Goal: Navigation & Orientation: Go to known website

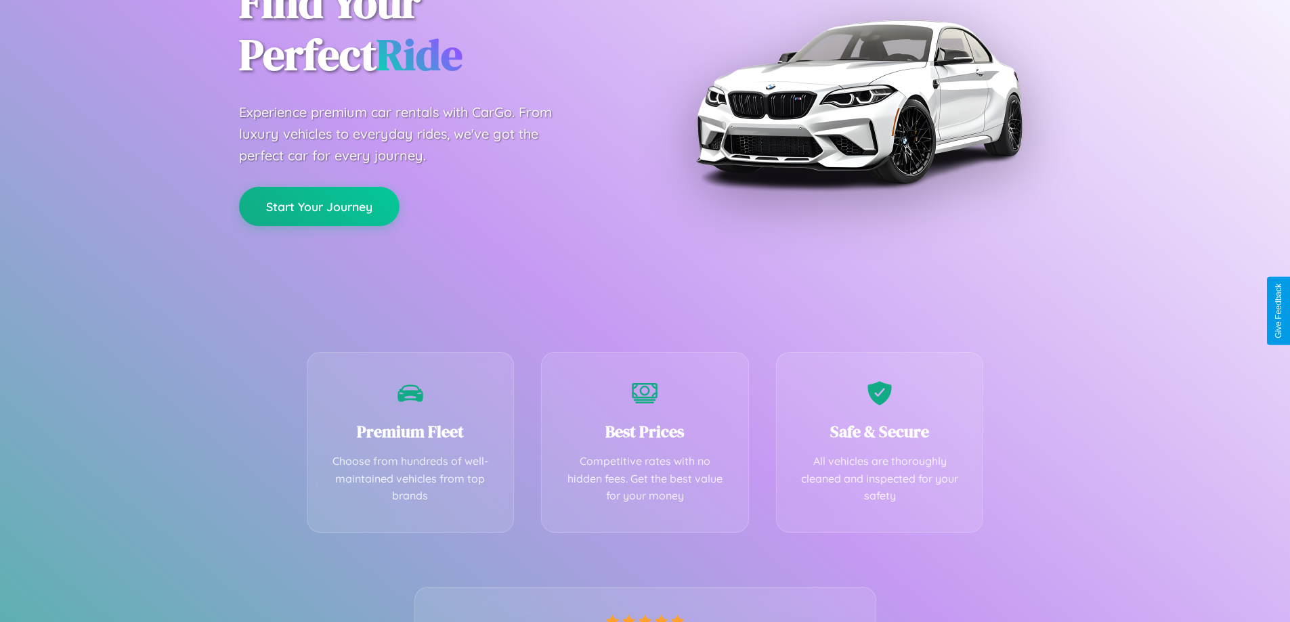
scroll to position [267, 0]
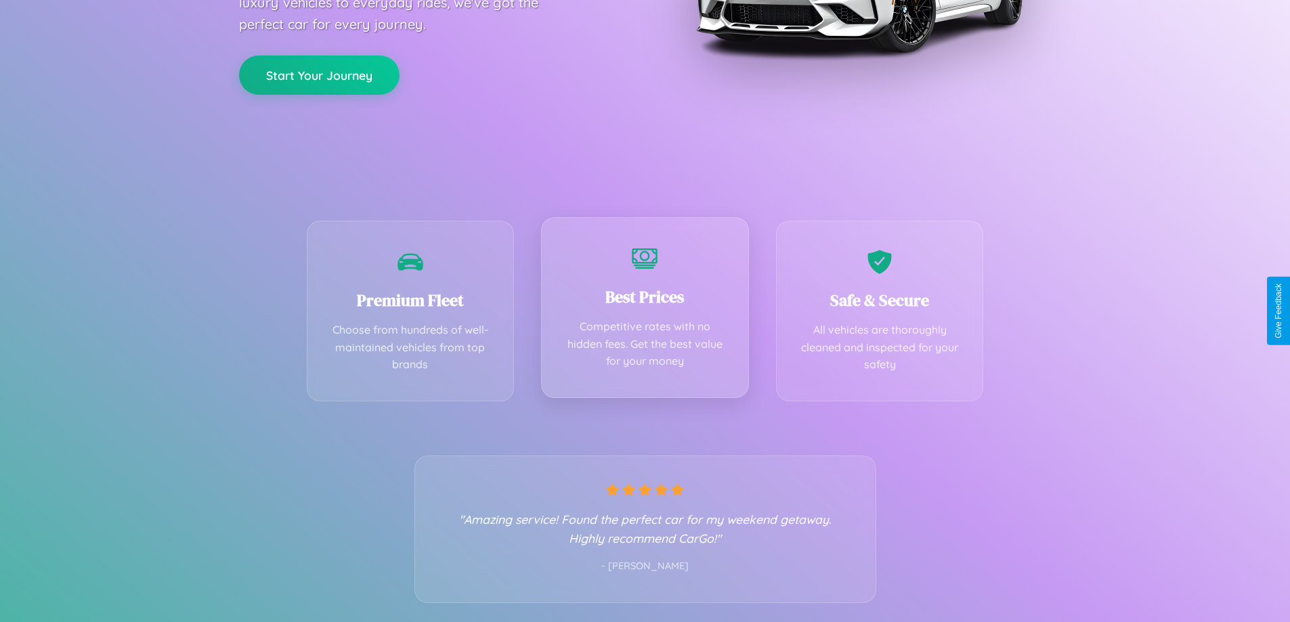
click at [645, 311] on div "Best Prices Competitive rates with no hidden fees. Get the best value for your …" at bounding box center [645, 307] width 208 height 181
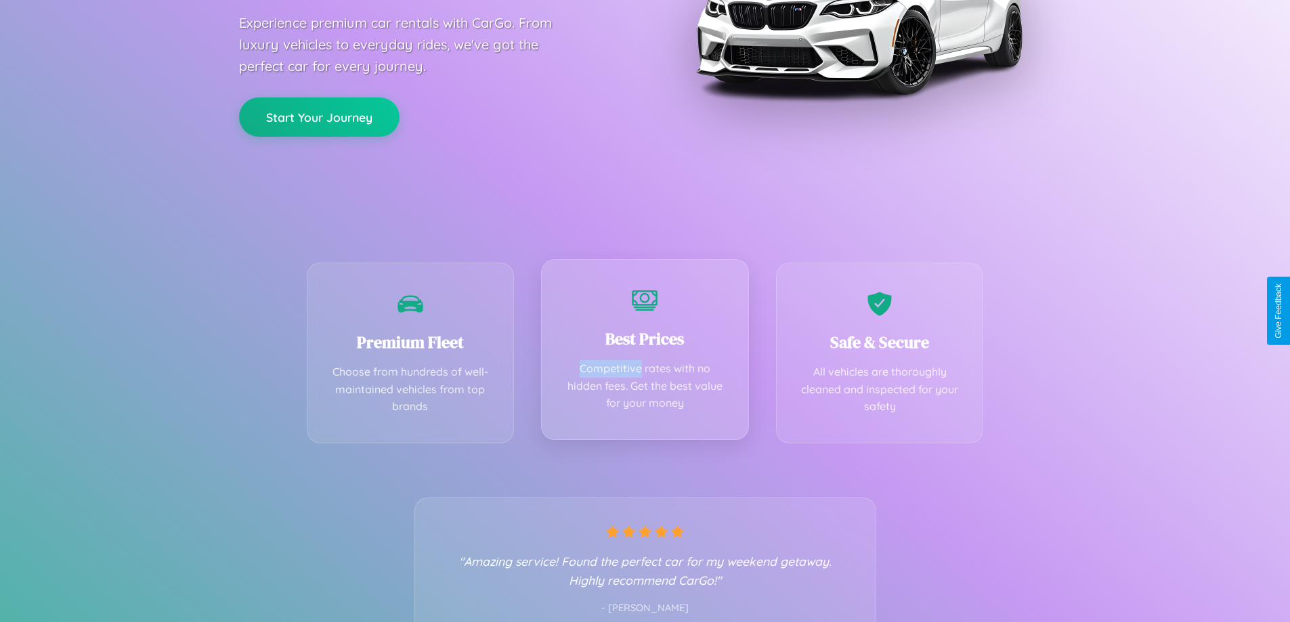
scroll to position [0, 0]
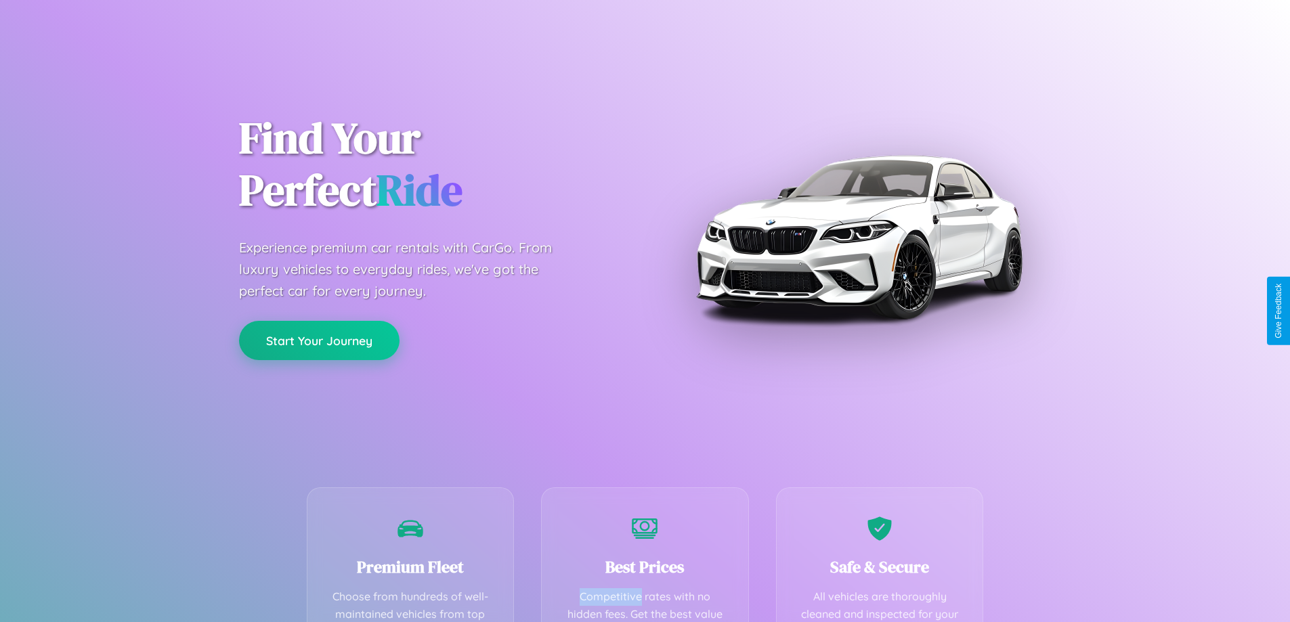
click at [319, 341] on button "Start Your Journey" at bounding box center [319, 340] width 161 height 39
click at [319, 340] on button "Start Your Journey" at bounding box center [319, 340] width 161 height 39
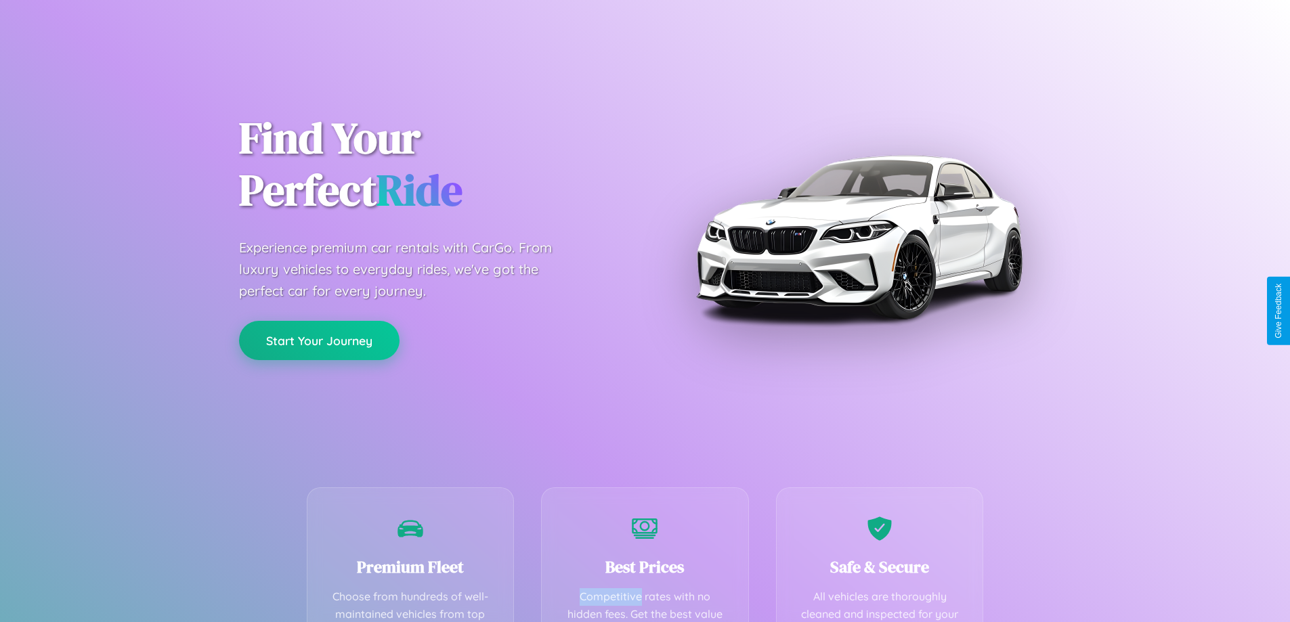
click at [319, 340] on button "Start Your Journey" at bounding box center [319, 340] width 161 height 39
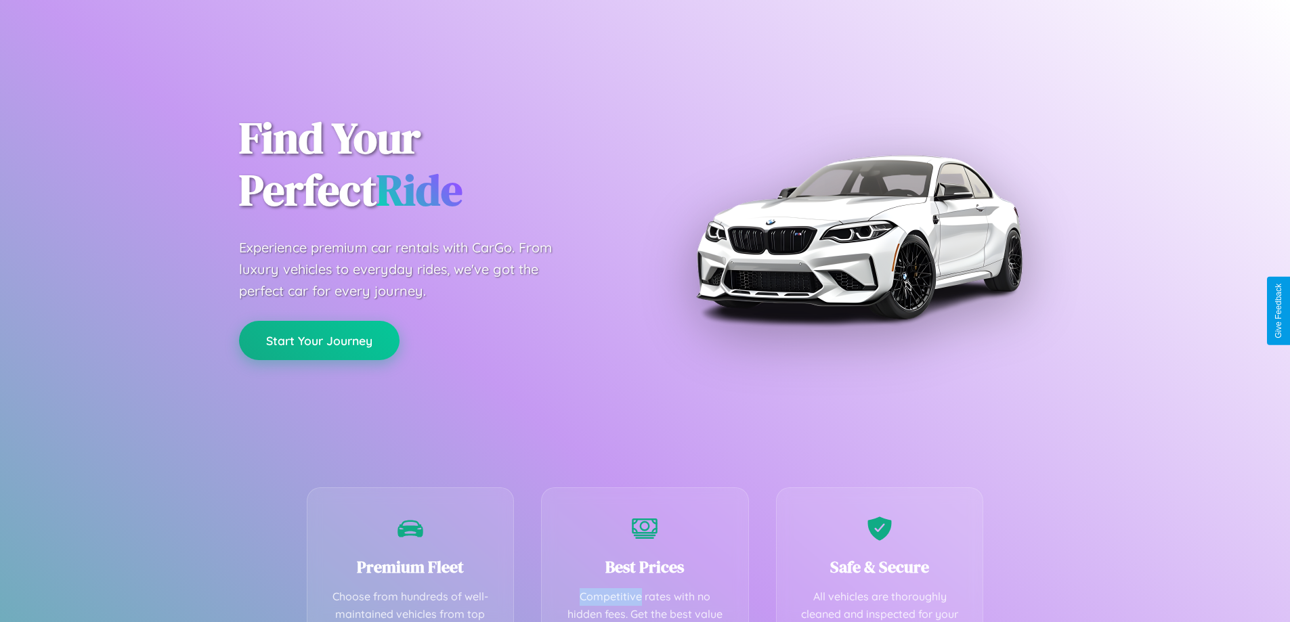
click at [319, 340] on button "Start Your Journey" at bounding box center [319, 340] width 161 height 39
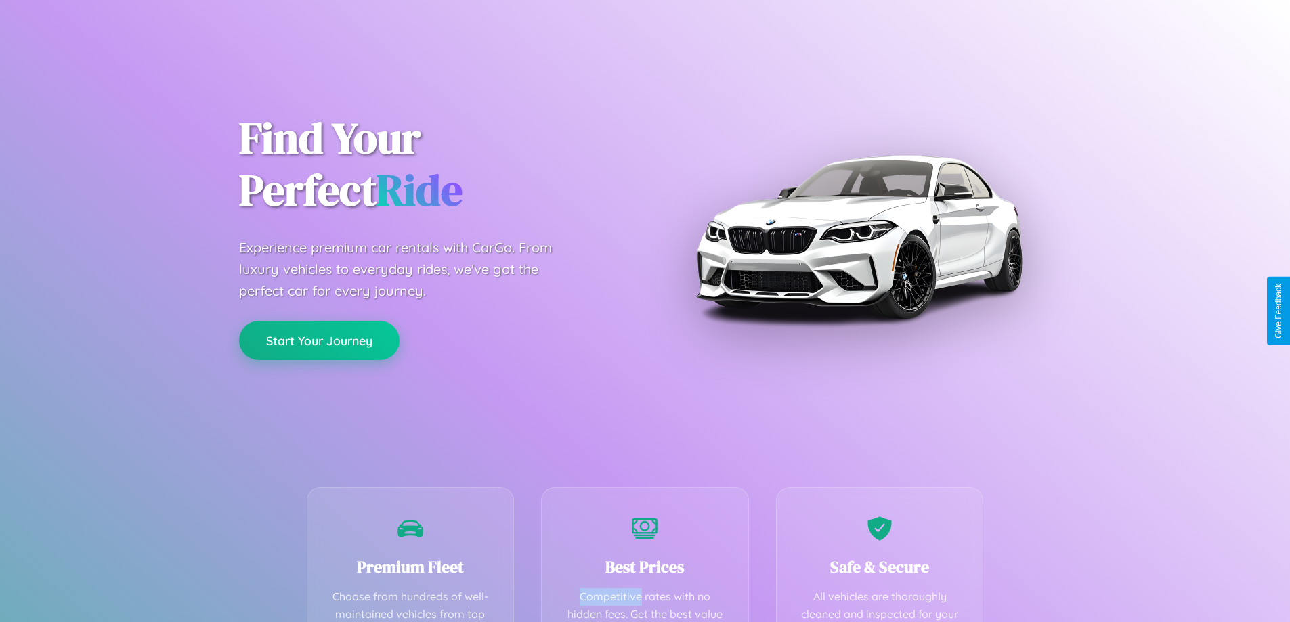
click at [319, 340] on button "Start Your Journey" at bounding box center [319, 340] width 161 height 39
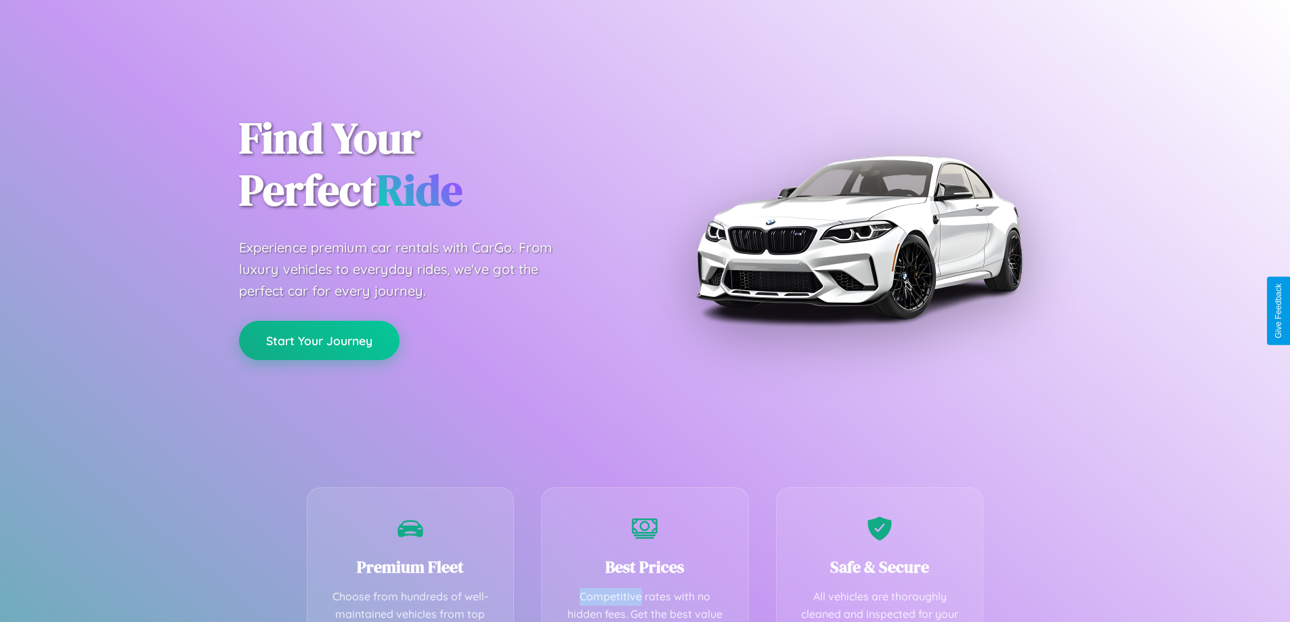
click at [319, 340] on button "Start Your Journey" at bounding box center [319, 340] width 161 height 39
